Goal: Task Accomplishment & Management: Manage account settings

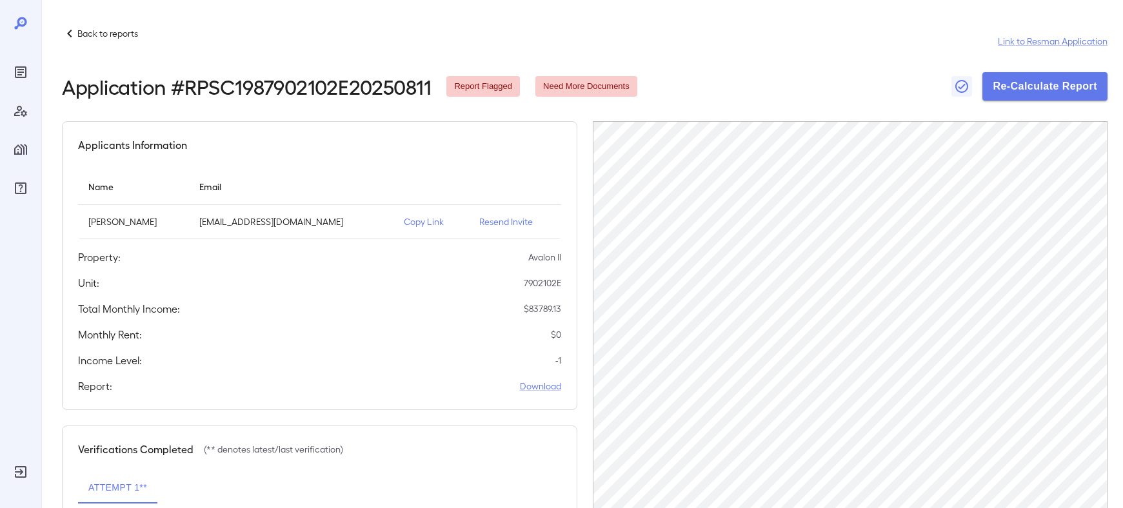
click at [23, 68] on icon "Reports" at bounding box center [20, 72] width 15 height 15
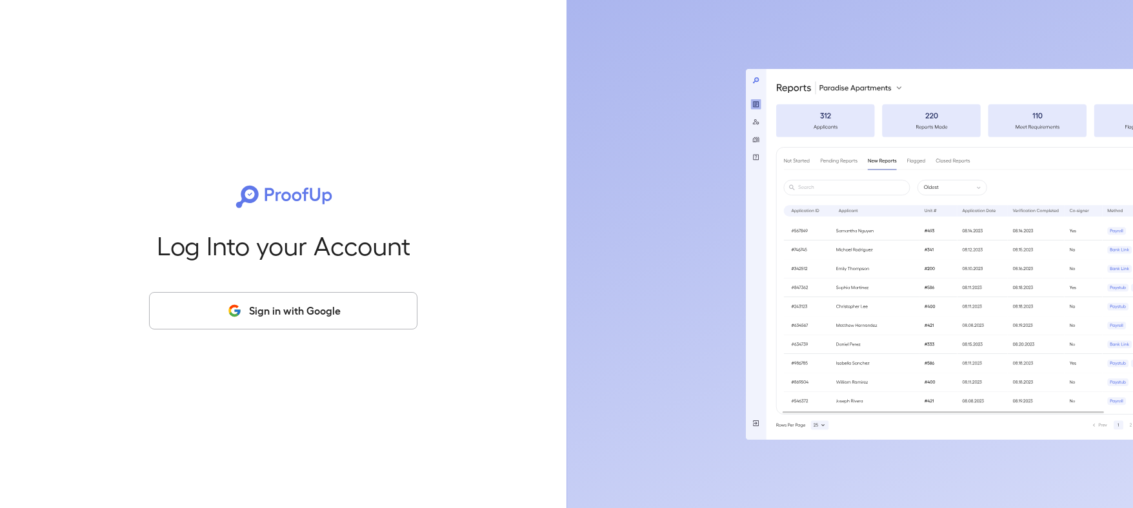
click at [288, 314] on button "Sign in with Google" at bounding box center [283, 310] width 268 height 37
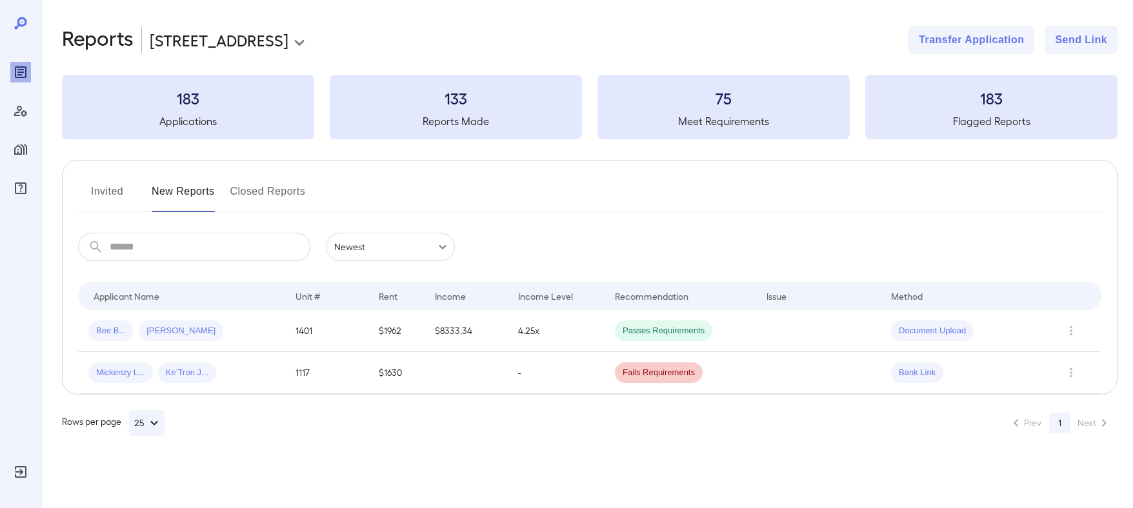
click at [233, 41] on body "**********" at bounding box center [566, 254] width 1133 height 508
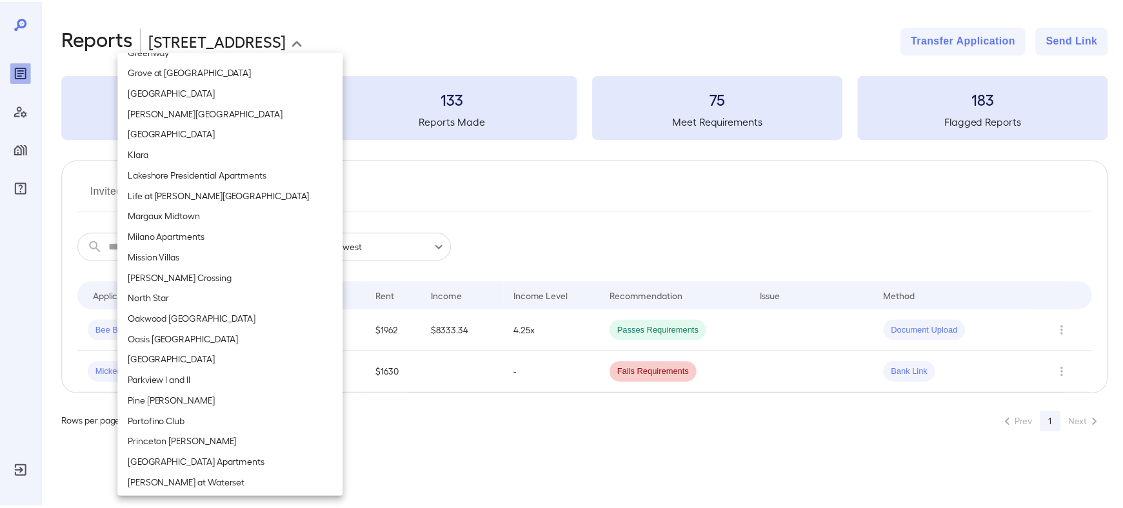
scroll to position [1161, 0]
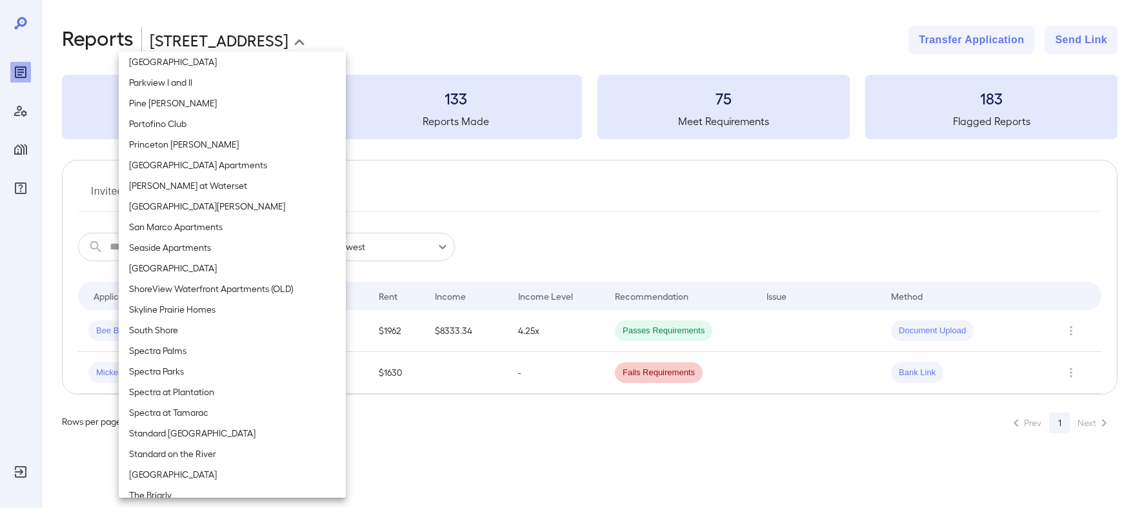
click at [166, 453] on li "Standard on the River" at bounding box center [232, 454] width 227 height 21
type input "**********"
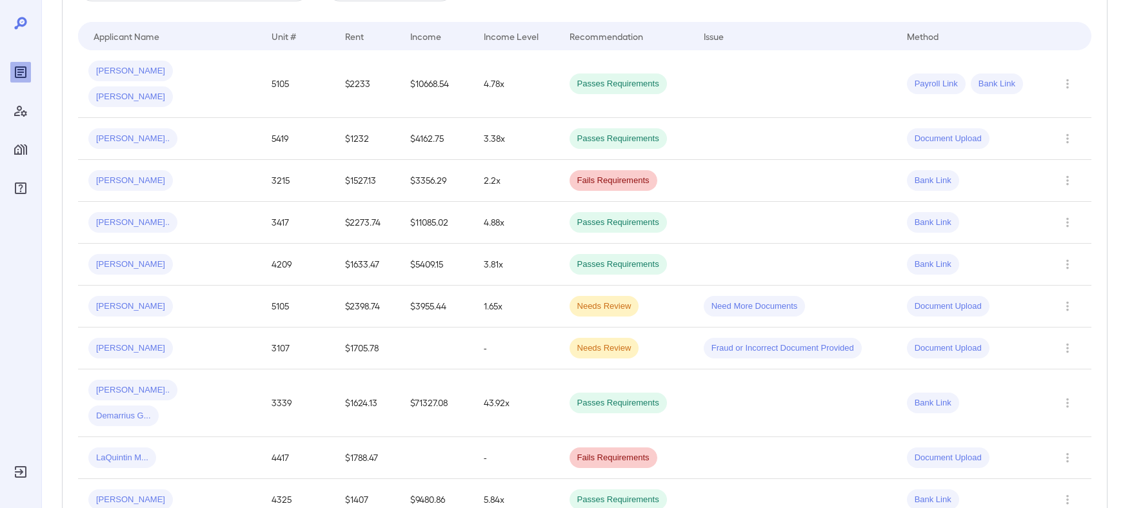
scroll to position [0, 0]
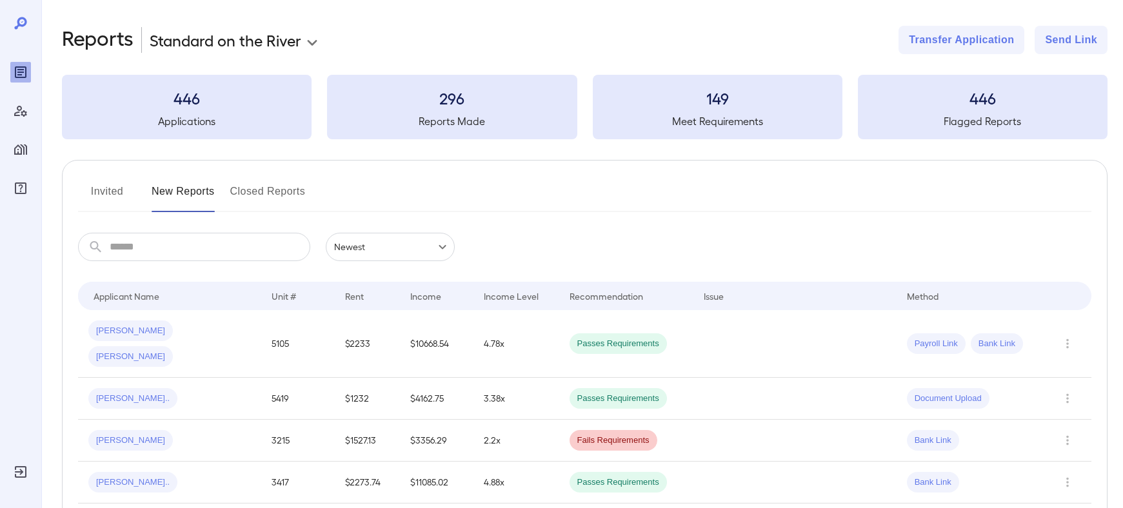
click at [109, 204] on button "Invited" at bounding box center [107, 196] width 58 height 31
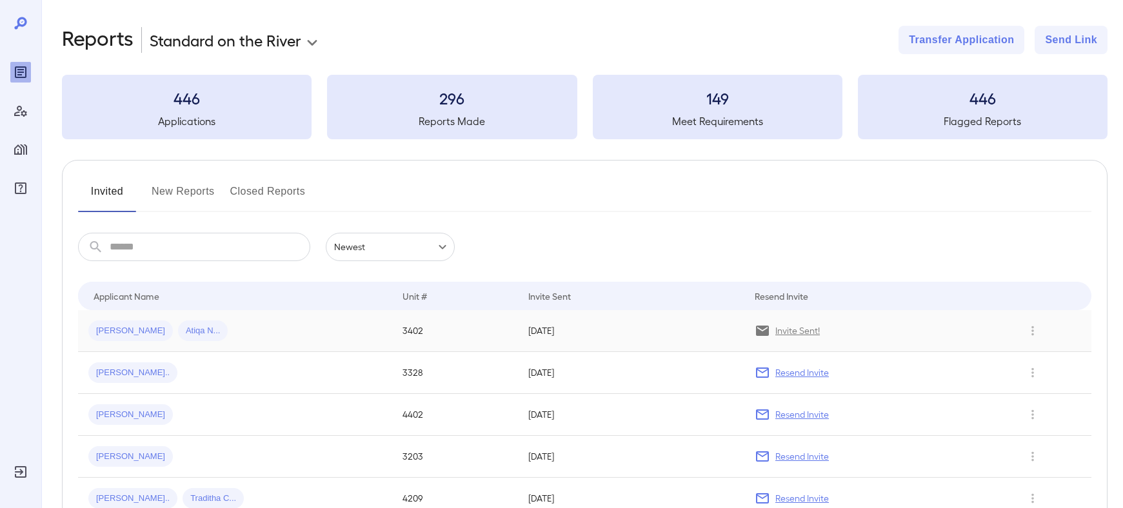
click at [245, 323] on div "Kurt D... Atiqa N..." at bounding box center [234, 331] width 293 height 21
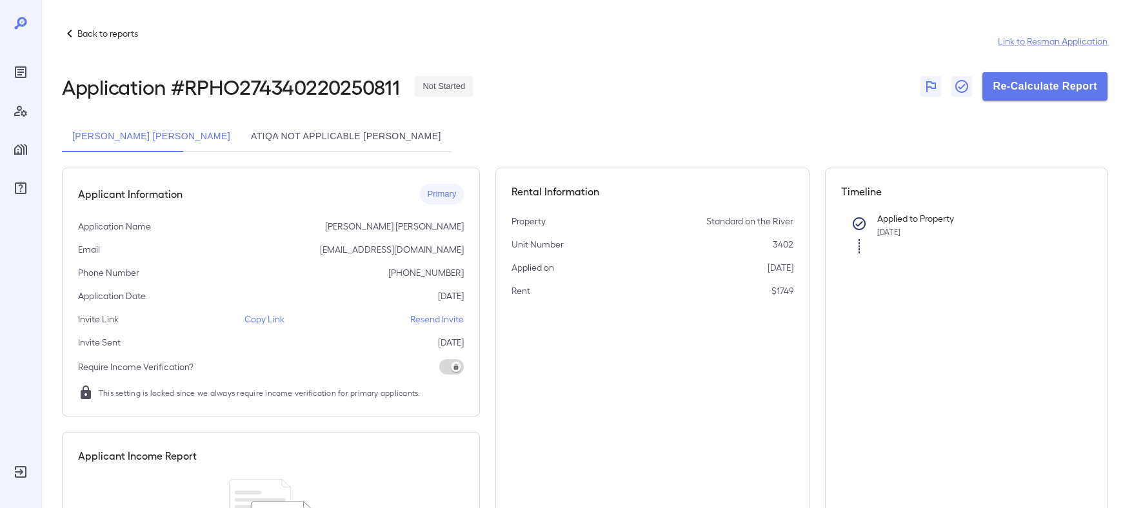
click at [241, 145] on button "Atiqa Not Applicable Arif" at bounding box center [346, 136] width 211 height 31
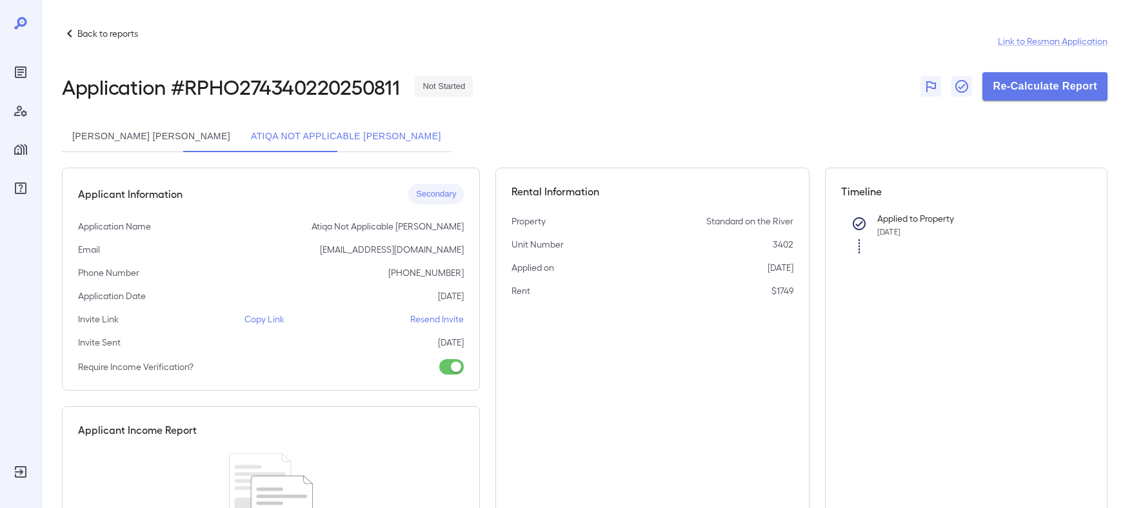
click at [124, 137] on button "Kurt David English" at bounding box center [151, 136] width 179 height 31
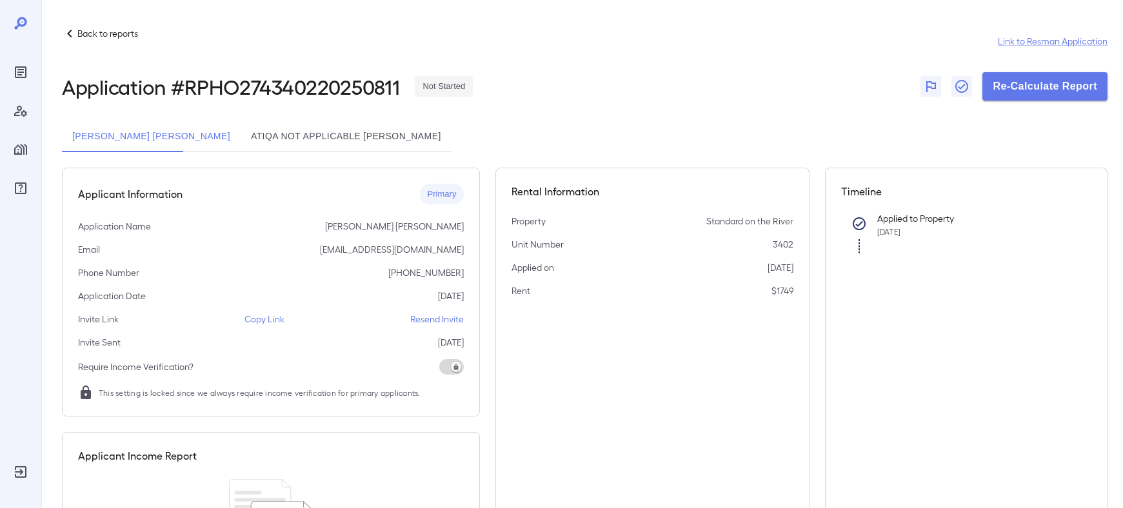
click at [241, 131] on button "Atiqa Not Applicable Arif" at bounding box center [346, 136] width 211 height 31
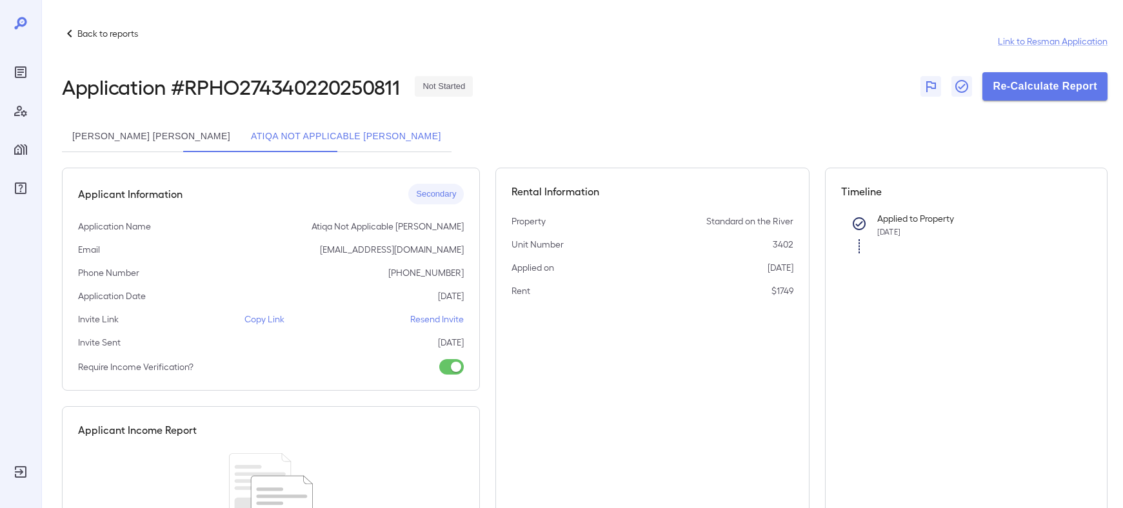
click at [163, 132] on button "Kurt David English" at bounding box center [151, 136] width 179 height 31
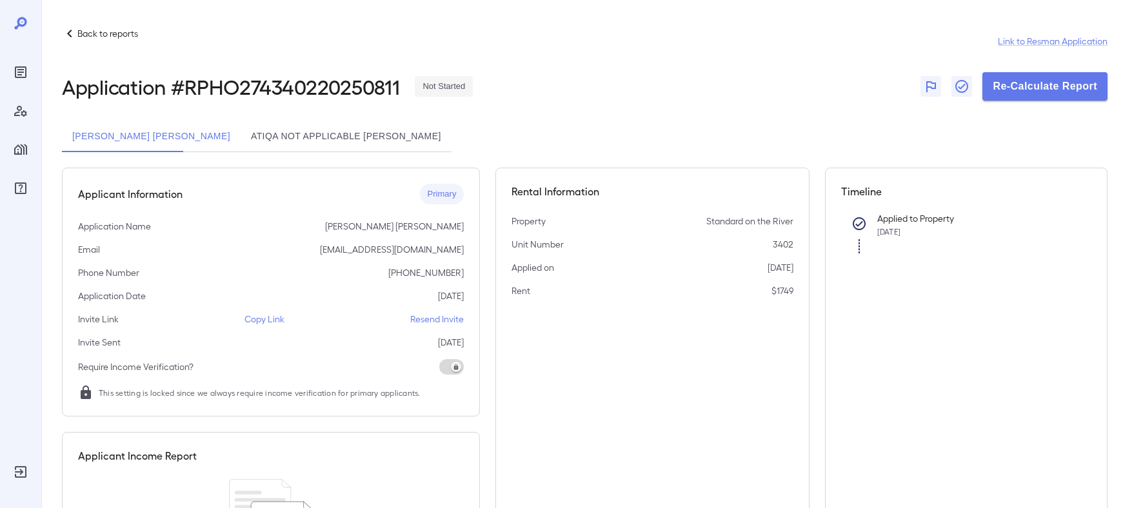
click at [80, 30] on p "Back to reports" at bounding box center [107, 33] width 61 height 13
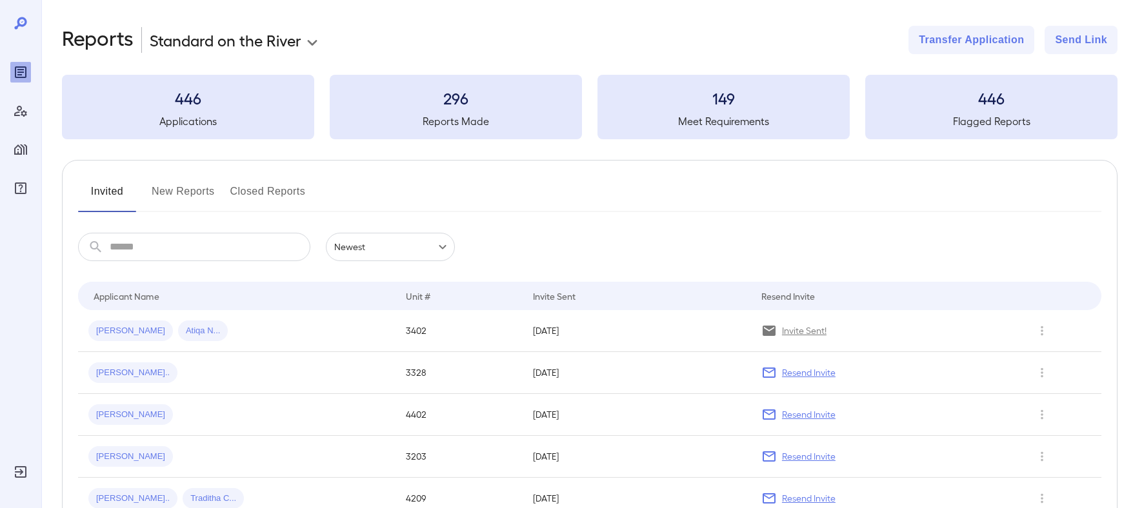
click at [212, 32] on body "**********" at bounding box center [566, 254] width 1133 height 508
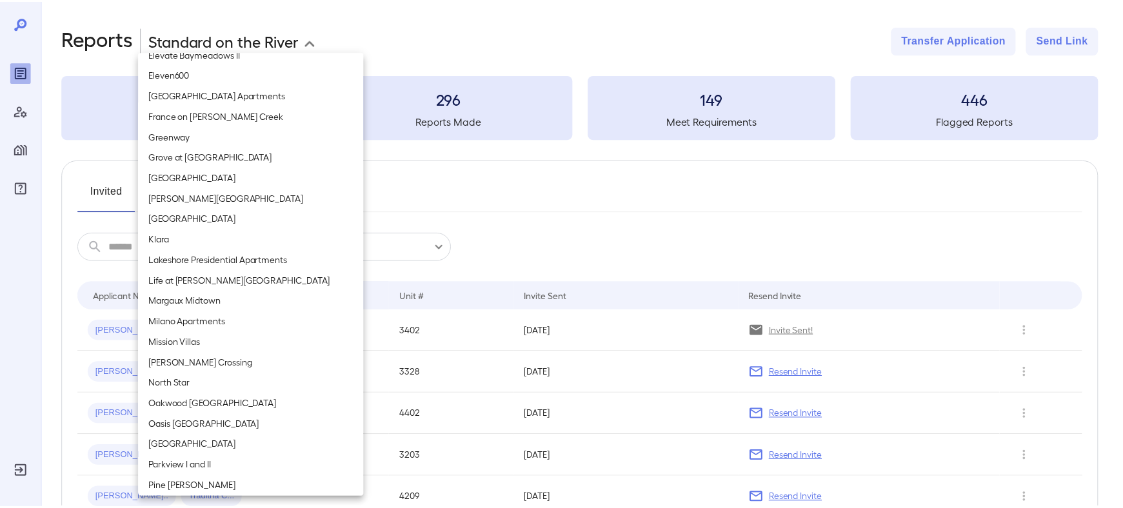
scroll to position [760, 0]
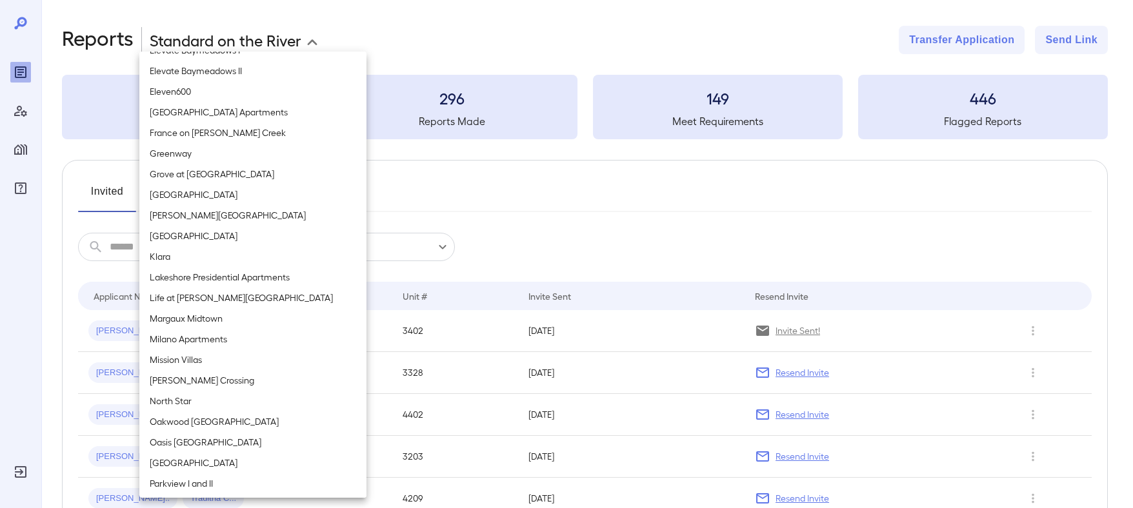
click at [235, 198] on li "Hackberry Ranch" at bounding box center [252, 194] width 227 height 21
type input "**********"
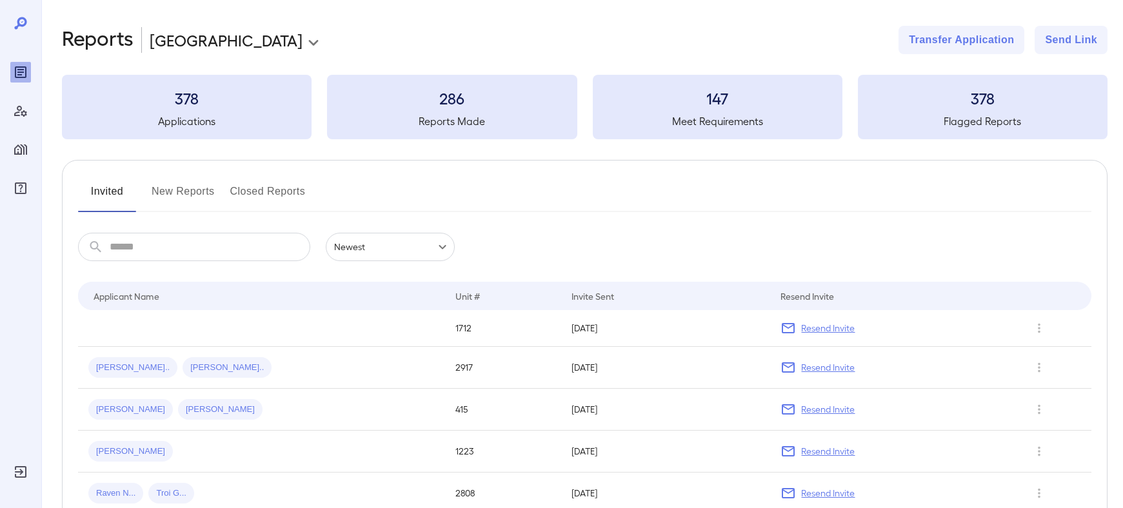
click at [199, 189] on button "New Reports" at bounding box center [183, 196] width 63 height 31
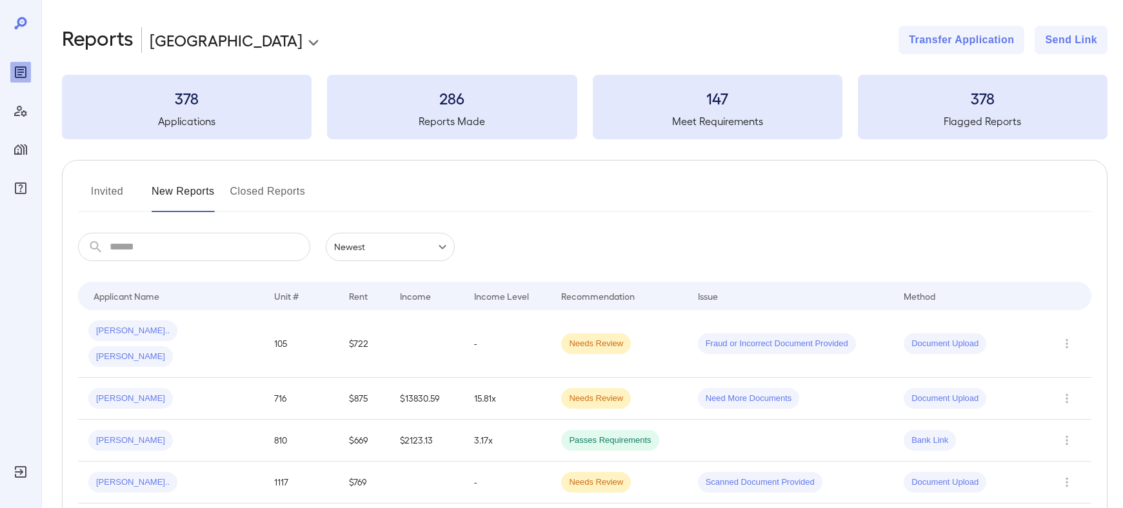
click at [154, 245] on input "text" at bounding box center [210, 247] width 201 height 28
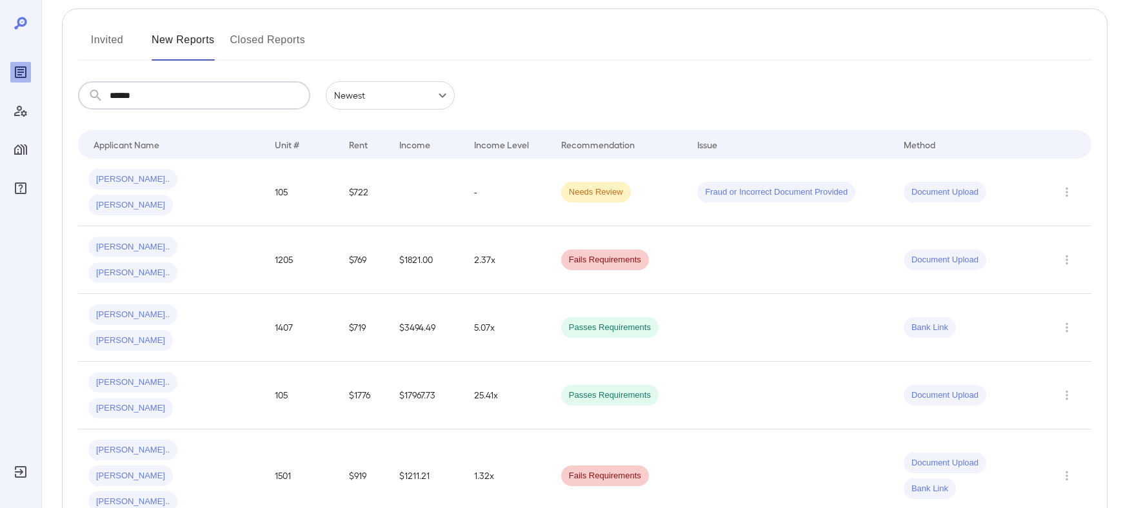
scroll to position [323, 0]
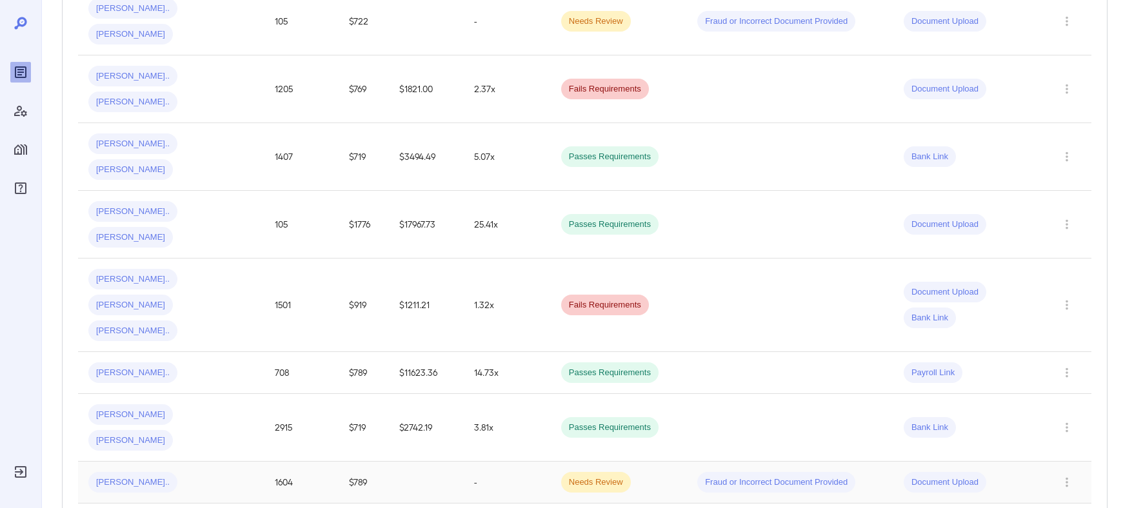
type input "******"
click at [224, 462] on td "Calvin D..." at bounding box center [171, 483] width 186 height 42
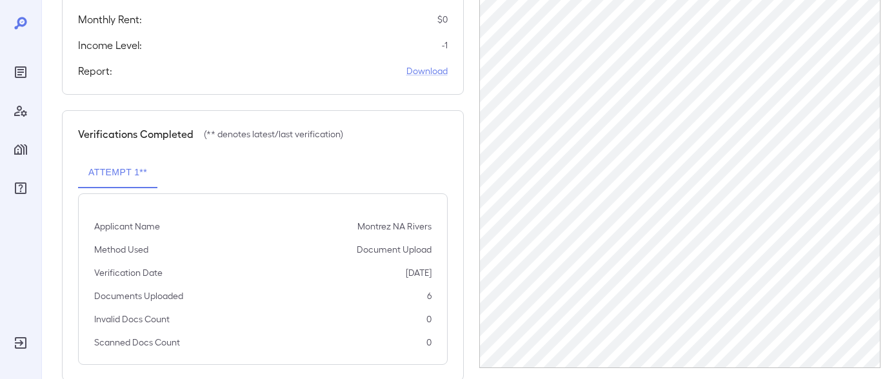
scroll to position [343, 0]
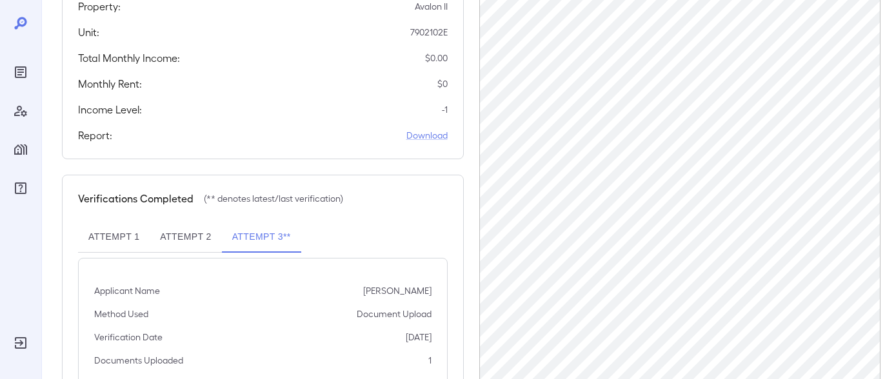
scroll to position [343, 0]
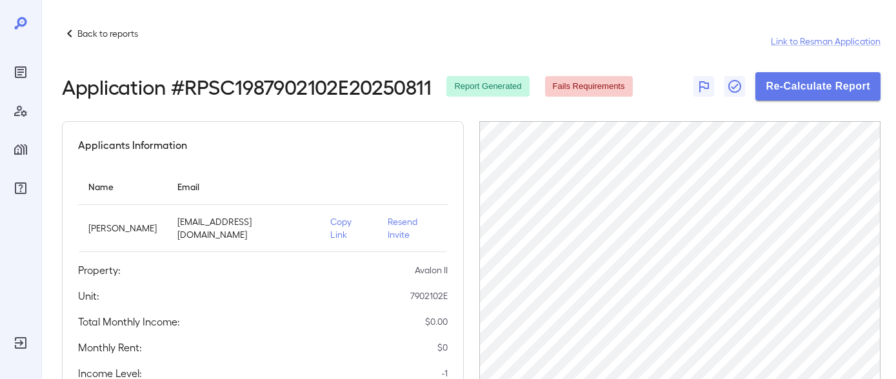
scroll to position [343, 0]
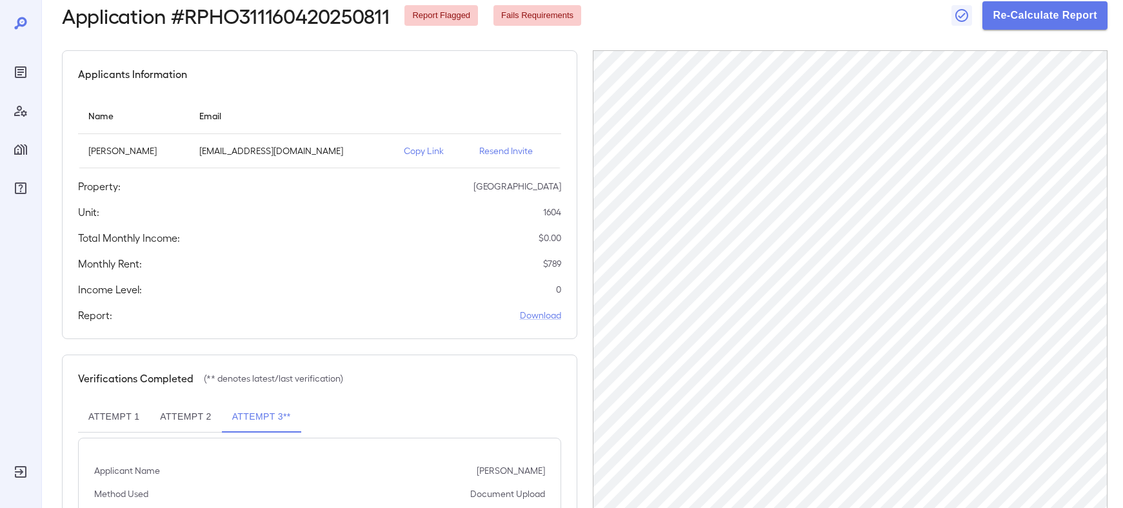
scroll to position [214, 0]
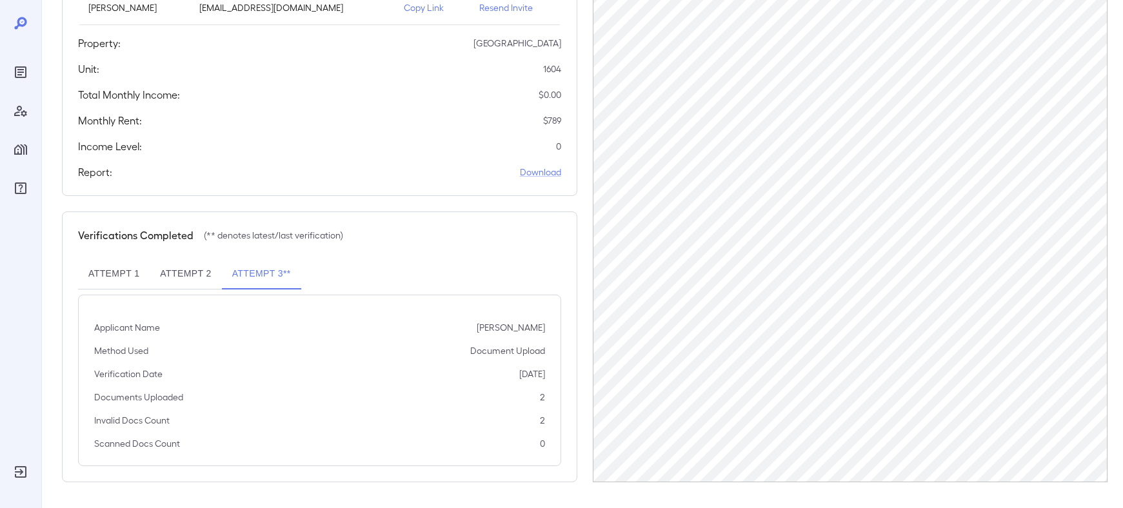
click at [193, 275] on button "Attempt 2" at bounding box center [186, 274] width 72 height 31
click at [121, 276] on button "Attempt 1" at bounding box center [114, 274] width 72 height 31
click at [236, 264] on button "Attempt 3**" at bounding box center [261, 274] width 79 height 31
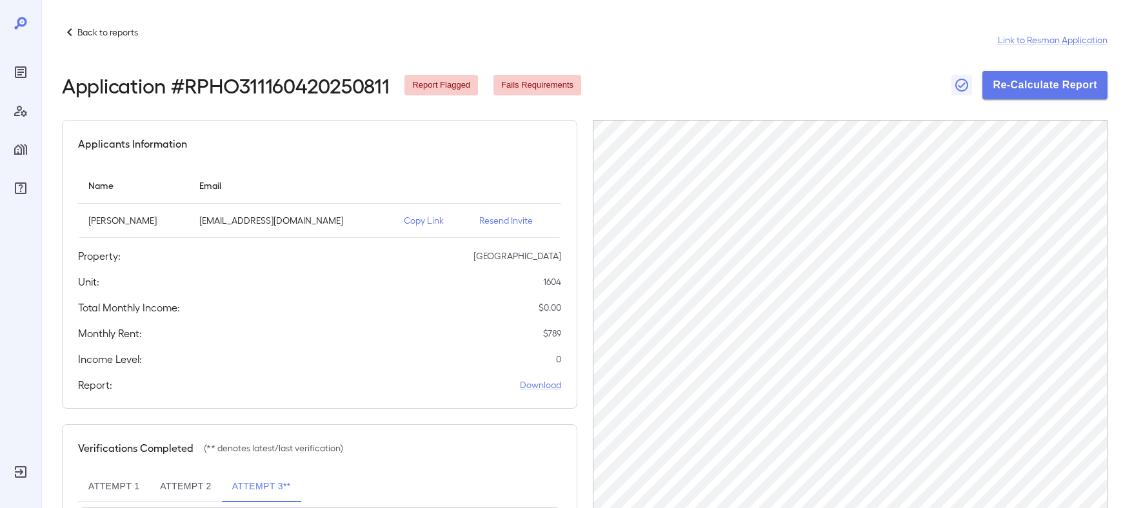
scroll to position [0, 0]
click at [495, 222] on p "Resend Invite" at bounding box center [515, 221] width 72 height 13
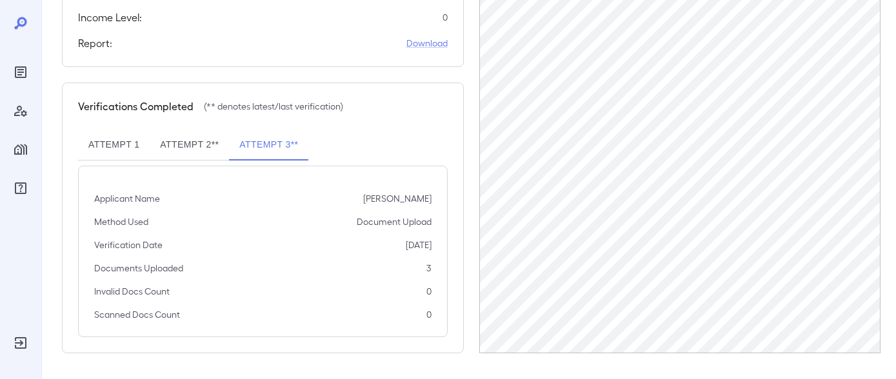
scroll to position [145, 0]
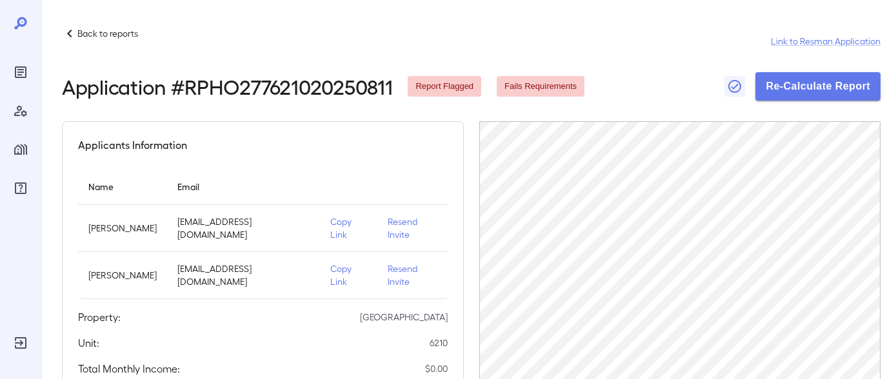
scroll to position [129, 0]
